Goal: Find specific page/section: Find specific page/section

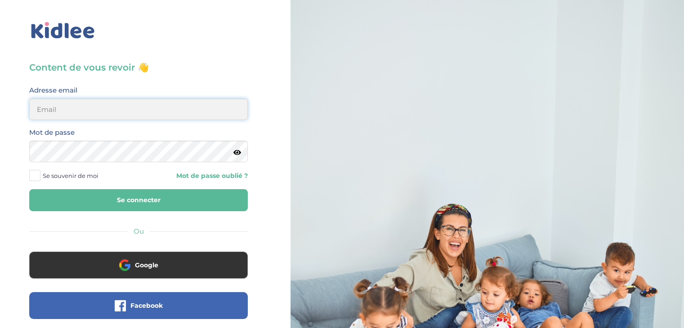
click at [98, 116] on input "email" at bounding box center [138, 109] width 219 height 22
type input "[EMAIL_ADDRESS][DOMAIN_NAME]"
click at [100, 206] on button "Se connecter" at bounding box center [138, 200] width 219 height 22
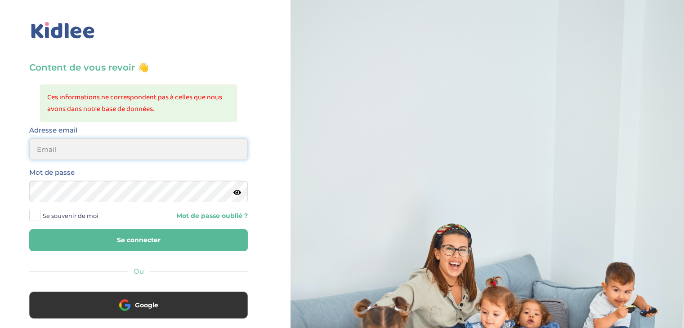
click at [67, 152] on input "email" at bounding box center [138, 150] width 219 height 22
type input "elmaitre@hotmail.com"
click at [234, 195] on icon at bounding box center [237, 192] width 8 height 7
click at [139, 244] on button "Se connecter" at bounding box center [138, 240] width 219 height 22
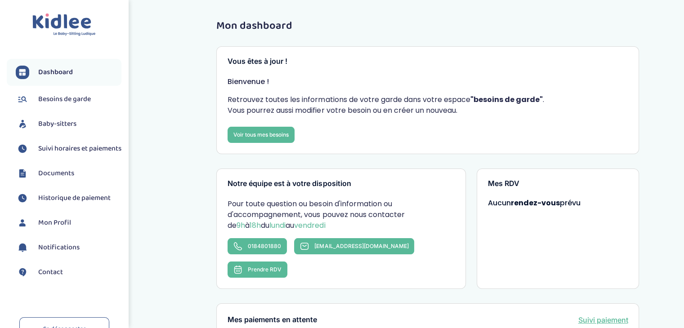
click at [61, 179] on span "Documents" at bounding box center [56, 173] width 36 height 11
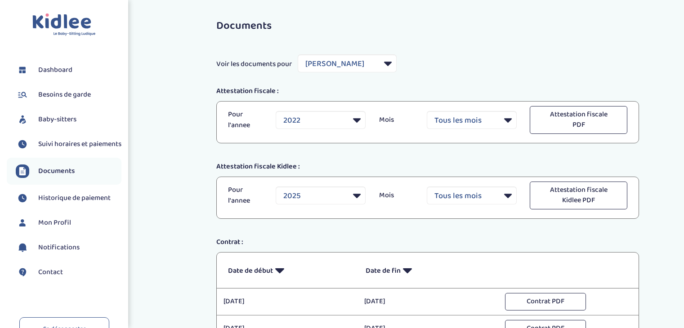
select select "12317"
select select "2022"
click at [395, 63] on select "Filtrer par Baby-sitter Niang Seynabou gassama siré Mnaouar Syrine Mariette Fre…" at bounding box center [347, 63] width 99 height 18
